Goal: Transaction & Acquisition: Purchase product/service

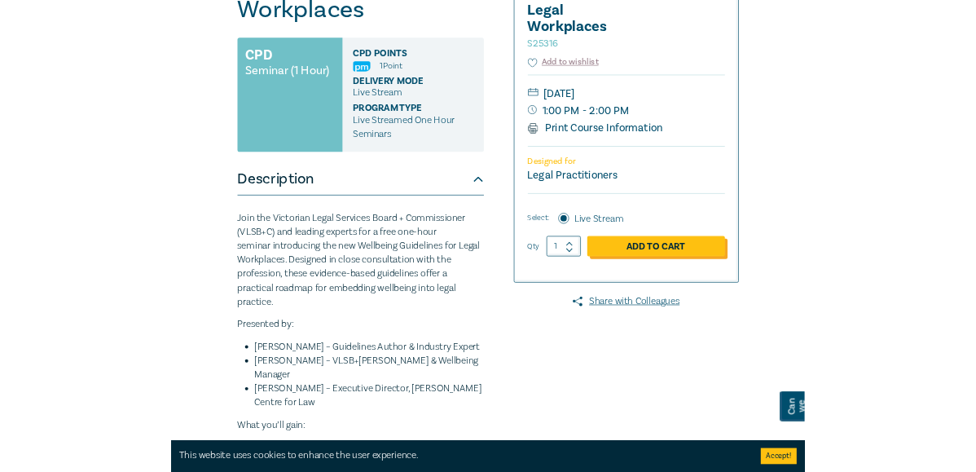
scroll to position [271, 0]
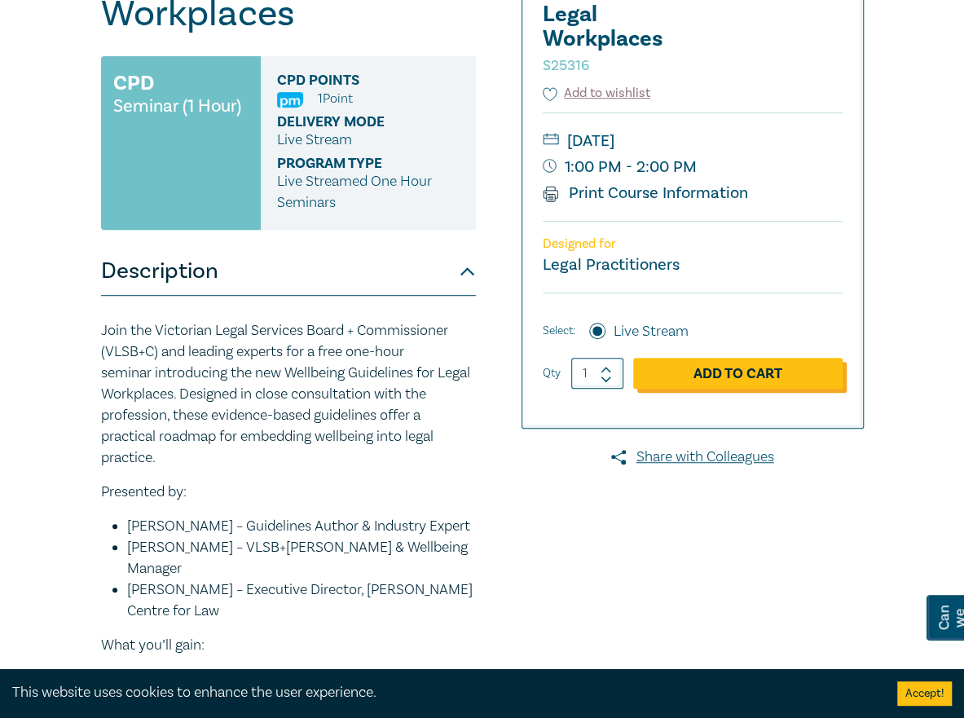
click at [730, 359] on link "Add to Cart" at bounding box center [737, 373] width 209 height 31
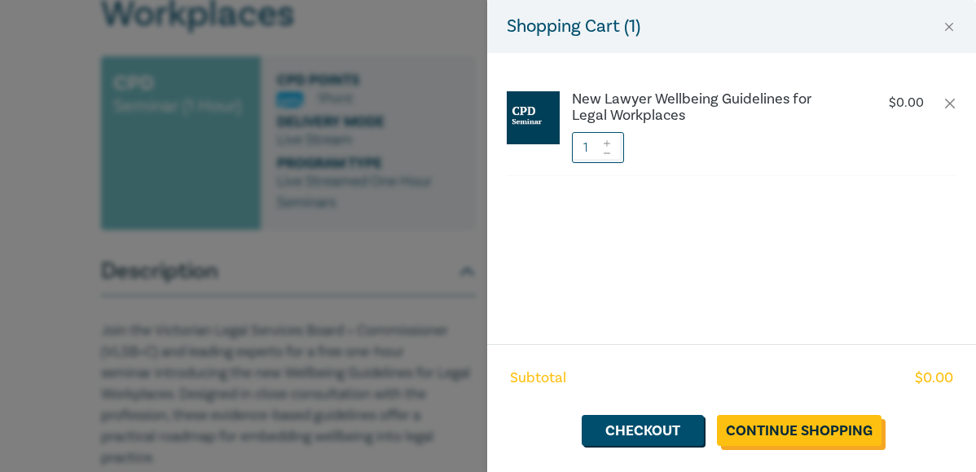
click at [777, 420] on link "Continue Shopping" at bounding box center [799, 430] width 165 height 31
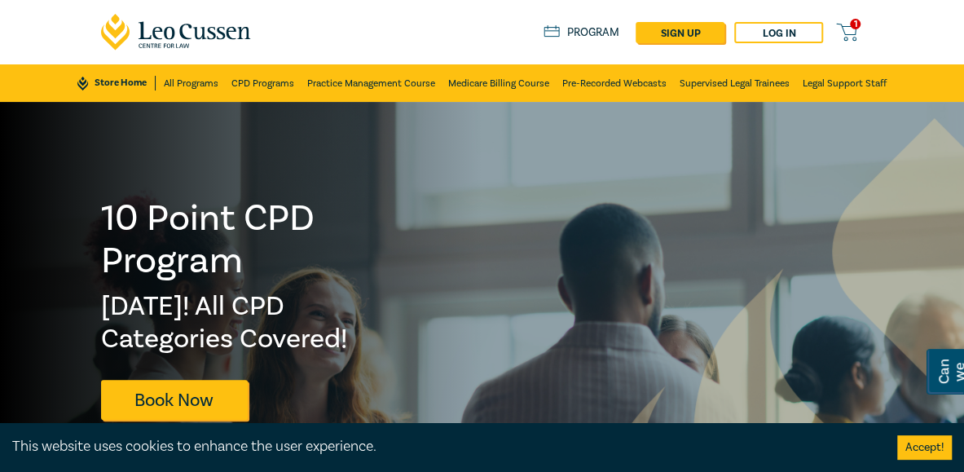
click at [858, 29] on link "1" at bounding box center [849, 32] width 27 height 20
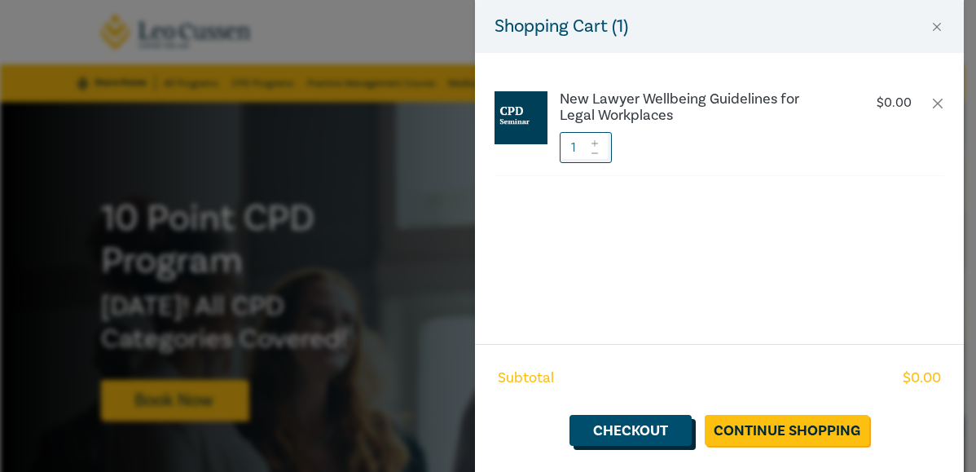
click at [635, 434] on link "Checkout" at bounding box center [630, 430] width 122 height 31
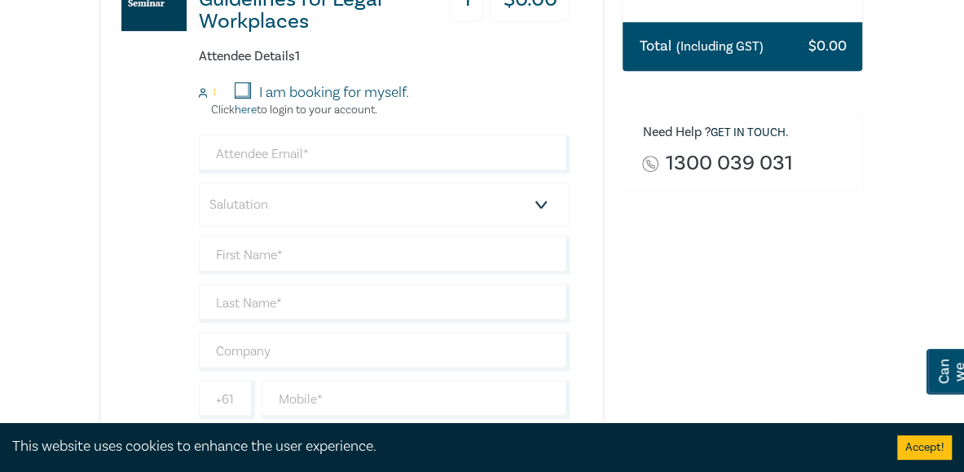
scroll to position [380, 0]
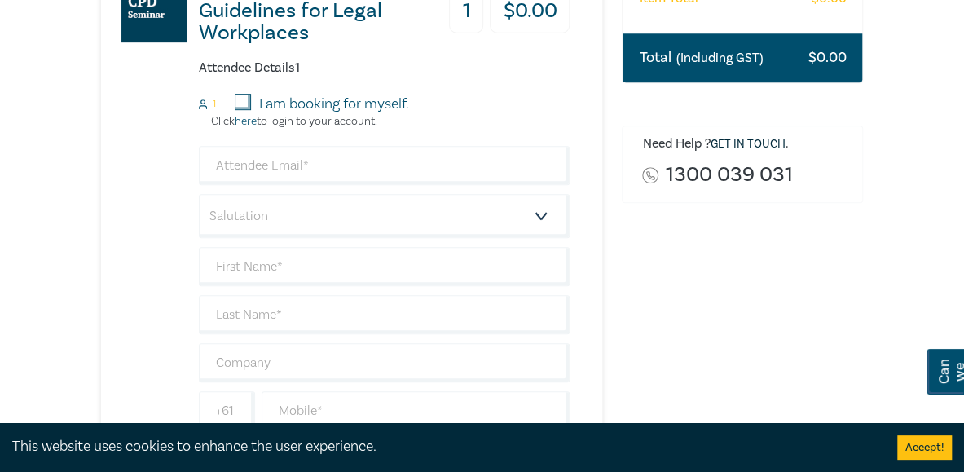
click at [244, 102] on input "I am booking for myself." at bounding box center [243, 102] width 16 height 16
checkbox input "true"
click at [343, 273] on input "text" at bounding box center [384, 266] width 371 height 39
type input "[PERSON_NAME]"
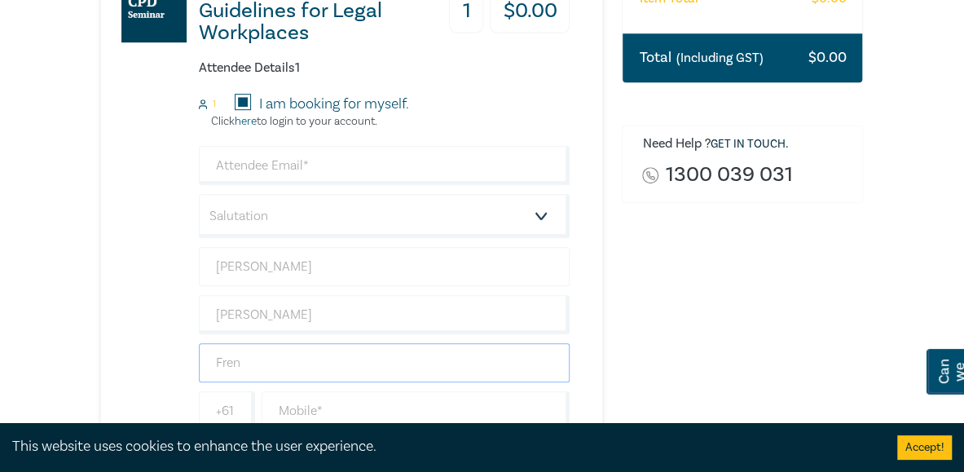
type input "[PERSON_NAME] Partners"
type input "[EMAIL_ADDRESS][DOMAIN_NAME]"
click at [129, 220] on div "New Lawyer Wellbeing Guidelines for Legal Workplaces 1 $ 0.00 Attendee Details …" at bounding box center [335, 230] width 469 height 571
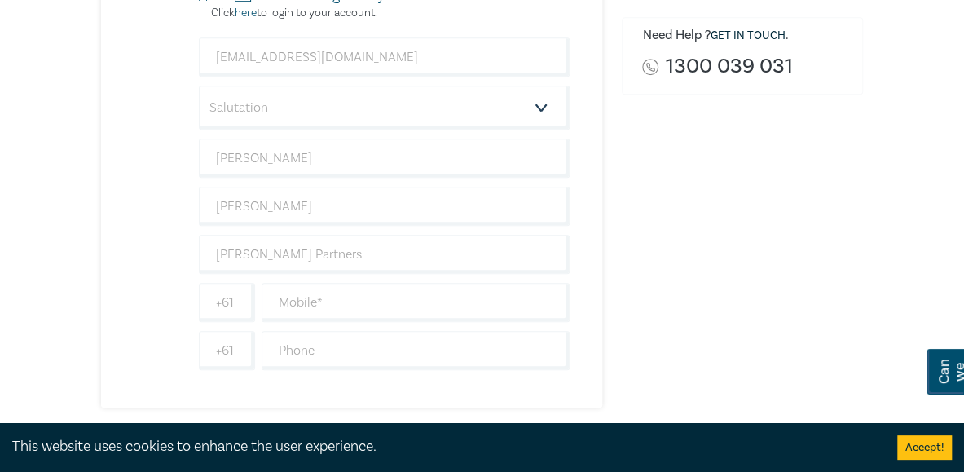
scroll to position [489, 0]
drag, startPoint x: 350, startPoint y: 299, endPoint x: 358, endPoint y: 266, distance: 33.6
click at [350, 299] on input "text" at bounding box center [415, 301] width 309 height 39
type input "0447266287"
click at [337, 346] on input "text" at bounding box center [415, 349] width 309 height 39
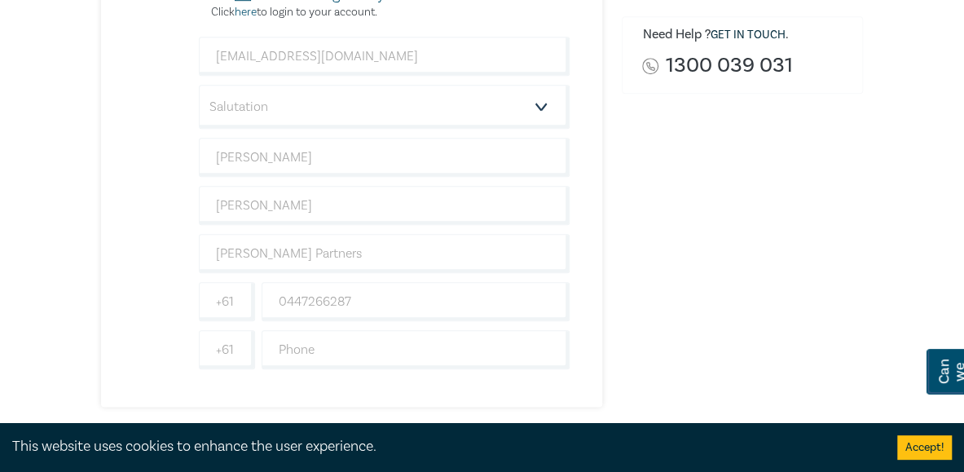
click at [689, 345] on div "Order New Lawyer Wellbeing Guidelines for Legal Workplaces (Attendance: Live St…" at bounding box center [742, 106] width 261 height 846
drag, startPoint x: 373, startPoint y: 296, endPoint x: 252, endPoint y: 305, distance: 120.9
click at [252, 305] on div "[PHONE_NUMBER]" at bounding box center [384, 301] width 378 height 39
click at [656, 274] on div "Order New Lawyer Wellbeing Guidelines for Legal Workplaces (Attendance: Live St…" at bounding box center [742, 106] width 261 height 846
click at [349, 296] on input "text" at bounding box center [415, 301] width 309 height 39
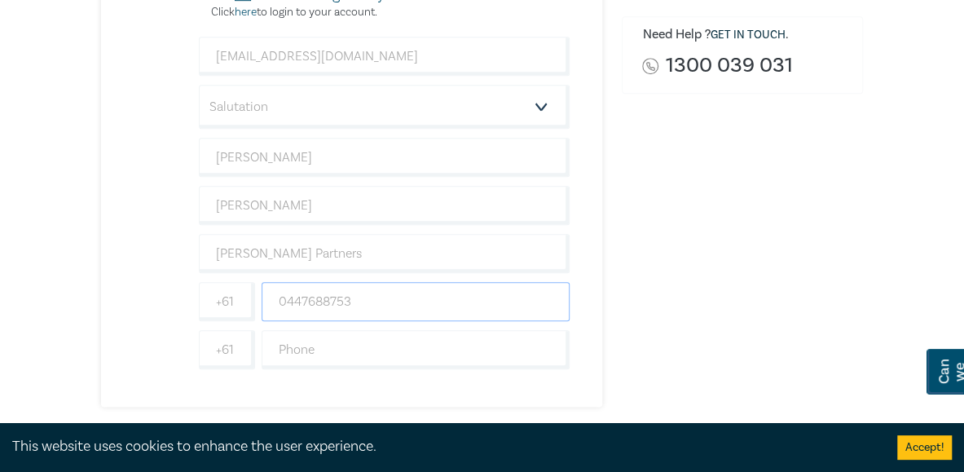
type input "0447688753"
click at [718, 240] on div "Order New Lawyer Wellbeing Guidelines for Legal Workplaces (Attendance: Live St…" at bounding box center [742, 106] width 261 height 846
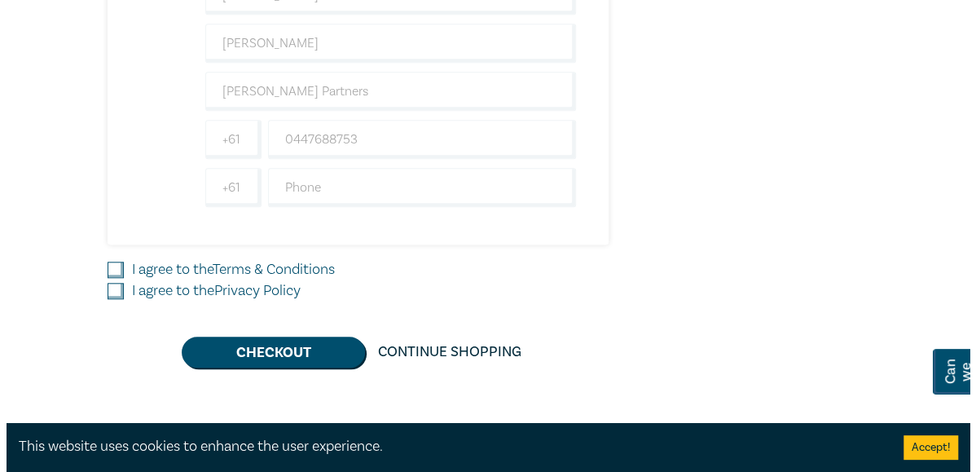
scroll to position [652, 0]
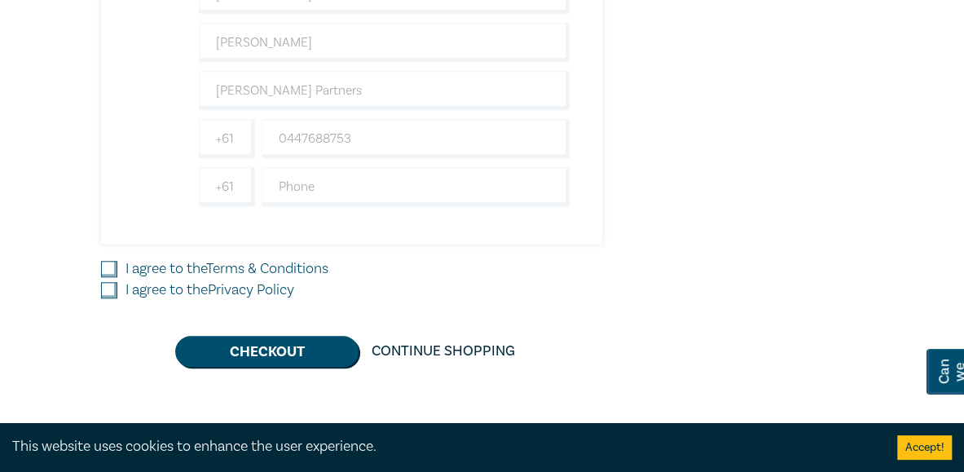
click at [307, 268] on link "Terms & Conditions" at bounding box center [267, 268] width 122 height 19
click at [117, 268] on input "I agree to the Terms & Conditions" at bounding box center [109, 269] width 16 height 16
checkbox input "true"
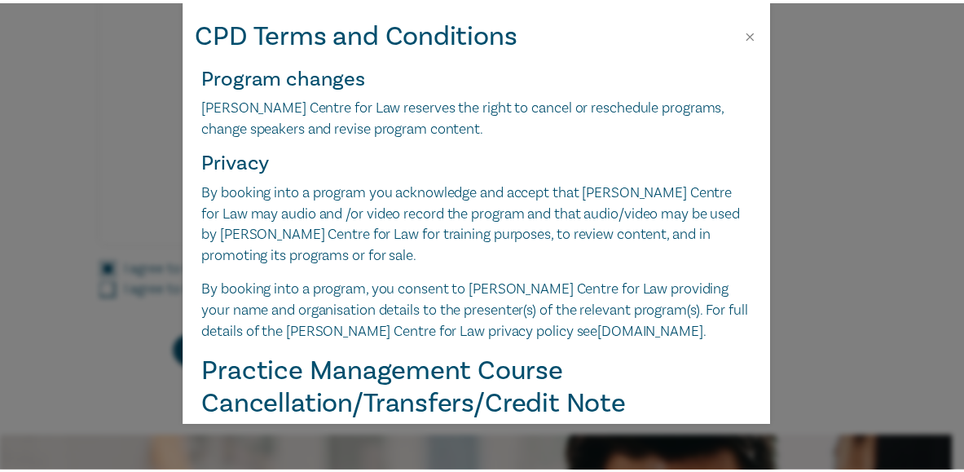
scroll to position [1900, 0]
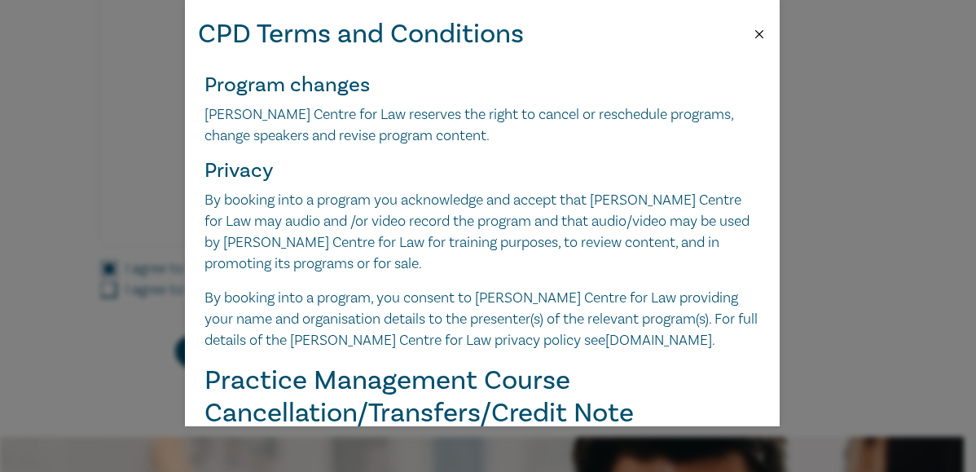
click at [754, 27] on button "Close" at bounding box center [759, 34] width 15 height 15
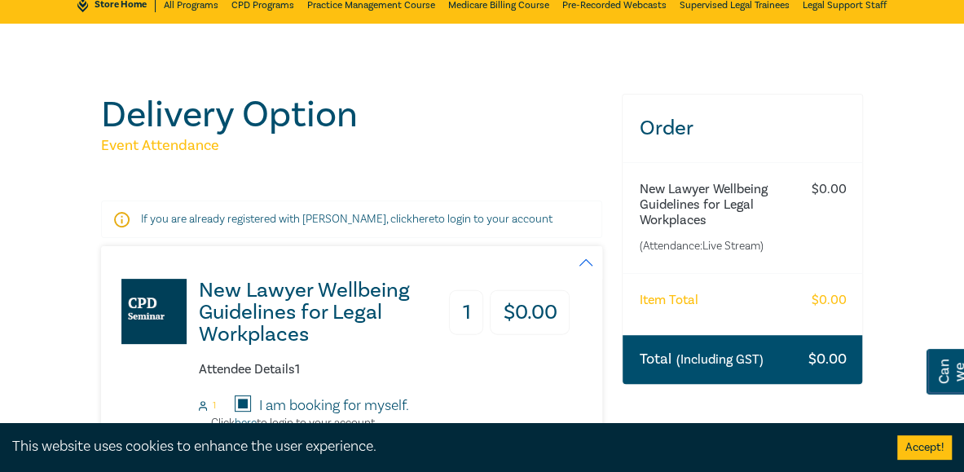
scroll to position [0, 0]
